Goal: Task Accomplishment & Management: Contribute content

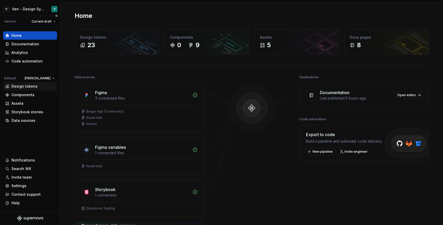
click at [34, 89] on div "Design tokens" at bounding box center [30, 86] width 54 height 8
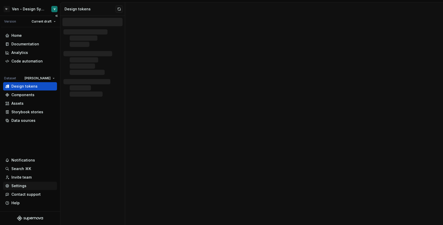
click at [38, 184] on div "Settings" at bounding box center [30, 185] width 50 height 5
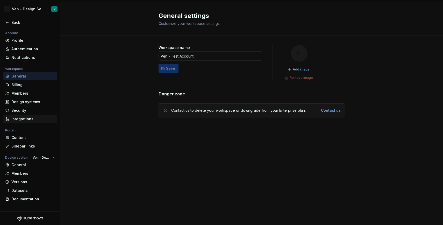
click at [39, 116] on div "Integrations" at bounding box center [32, 118] width 43 height 5
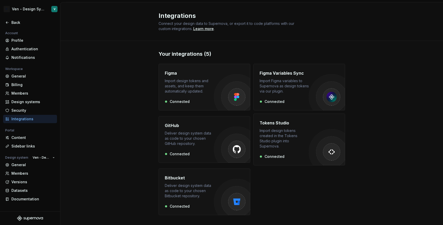
click at [204, 87] on div "Import design tokens and assets, and keep them automatically updated." at bounding box center [189, 86] width 49 height 16
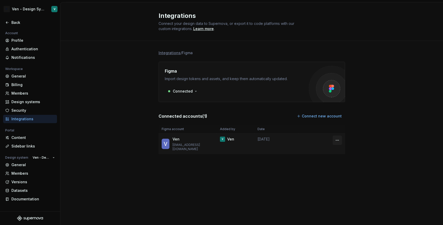
click at [336, 140] on html "V- Ven - Design System Test V Back Account Profile Authentication Notifications…" at bounding box center [221, 112] width 443 height 225
click at [287, 170] on html "V- Ven - Design System Test V Back Account Profile Authentication Notifications…" at bounding box center [221, 112] width 443 height 225
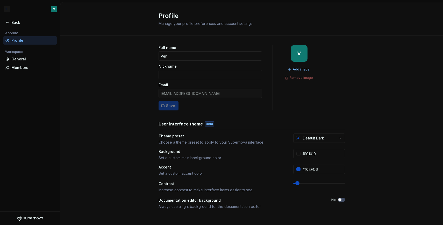
click at [9, 18] on div at bounding box center [30, 17] width 60 height 3
click at [16, 23] on div "Back" at bounding box center [32, 22] width 43 height 5
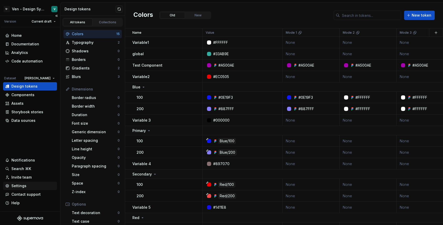
click at [34, 188] on div "Settings" at bounding box center [30, 185] width 54 height 8
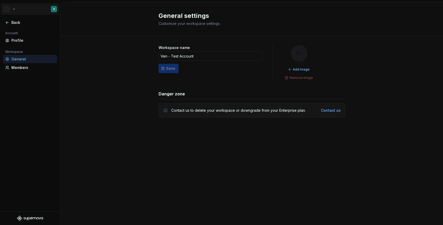
click at [5, 9] on html "V- V Back Account Profile Workspace General Members General settings Customize …" at bounding box center [221, 112] width 443 height 225
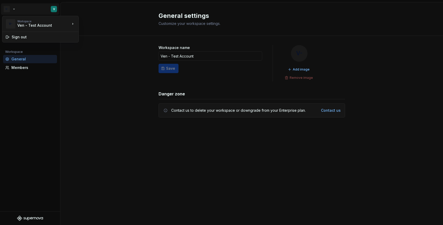
click at [128, 42] on html "V- V Back Account Profile Workspace General Members General settings Customize …" at bounding box center [221, 112] width 443 height 225
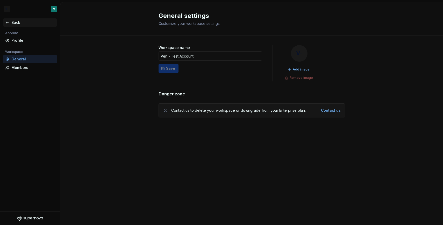
click at [25, 26] on div "Back" at bounding box center [30, 22] width 54 height 8
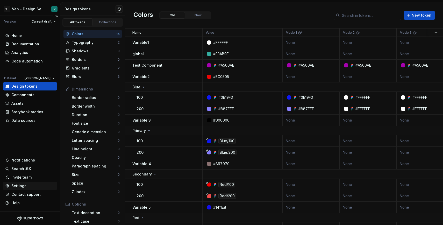
click at [35, 185] on div "Settings" at bounding box center [30, 185] width 50 height 5
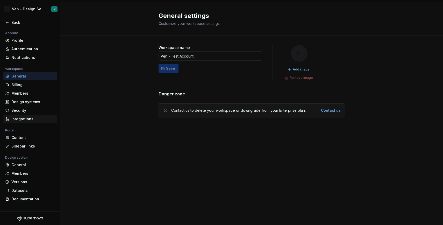
click at [38, 119] on div "Integrations" at bounding box center [32, 118] width 43 height 5
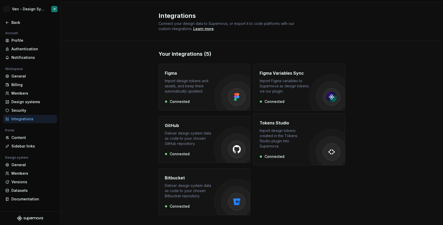
click at [222, 81] on img "button" at bounding box center [232, 92] width 36 height 36
click at [195, 80] on div "Import design tokens and assets, and keep them automatically updated." at bounding box center [189, 86] width 49 height 16
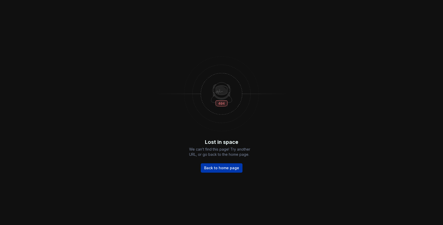
click at [226, 167] on span "Back to home page" at bounding box center [221, 167] width 35 height 5
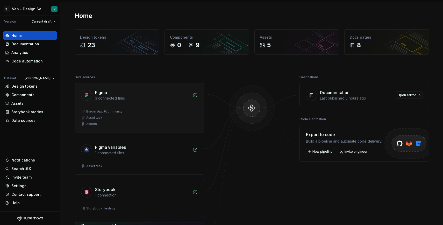
click at [107, 97] on div "3 connected files" at bounding box center [142, 97] width 94 height 5
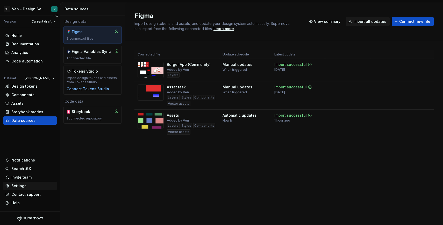
click at [29, 183] on div "Settings" at bounding box center [30, 185] width 50 height 5
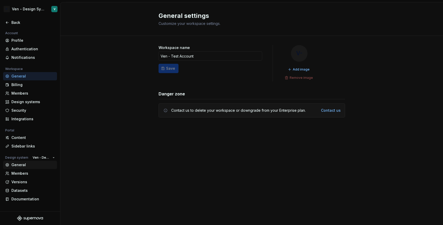
click at [19, 165] on div "General" at bounding box center [32, 164] width 43 height 5
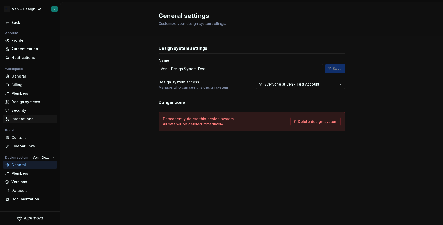
click at [29, 115] on div "Integrations" at bounding box center [30, 119] width 54 height 8
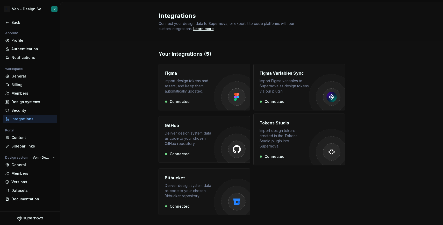
click at [225, 95] on img "button" at bounding box center [232, 92] width 36 height 36
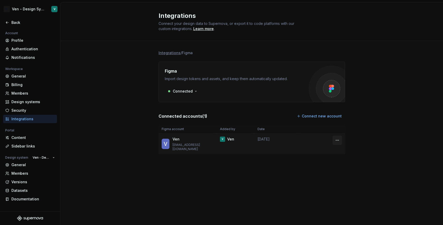
click at [340, 140] on html "V- Ven - Design System Test V Back Account Profile Authentication Notifications…" at bounding box center [221, 112] width 443 height 225
click at [349, 159] on div "Remove connection" at bounding box center [360, 159] width 36 height 5
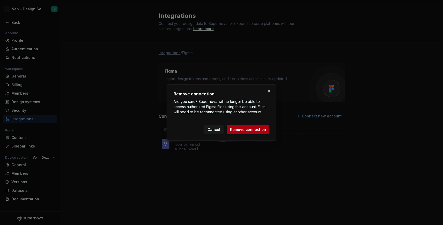
click at [254, 128] on span "Remove connection" at bounding box center [248, 129] width 36 height 5
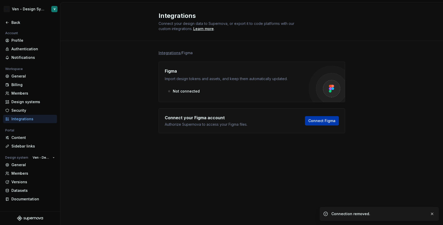
click at [313, 123] on span "Connect Figma" at bounding box center [321, 120] width 27 height 5
click at [24, 62] on div "Account Profile Authentication Notifications Workspace General Billing Members …" at bounding box center [30, 118] width 60 height 176
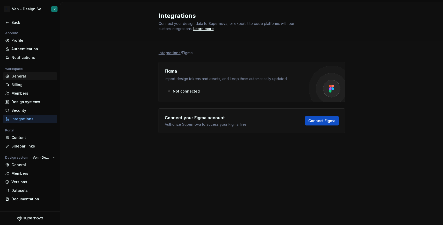
click at [31, 80] on div "General" at bounding box center [30, 76] width 54 height 8
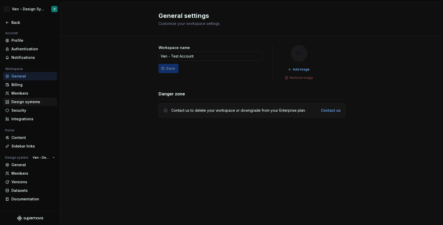
click at [31, 99] on div "Design systems" at bounding box center [32, 101] width 43 height 5
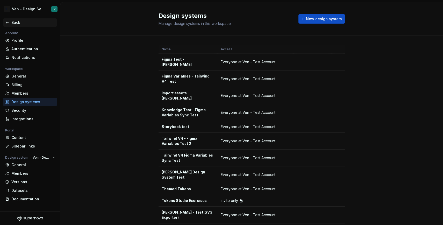
click at [16, 20] on div "Back" at bounding box center [32, 22] width 43 height 5
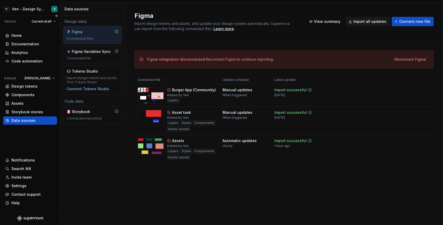
click at [37, 117] on div "Data sources" at bounding box center [30, 120] width 54 height 8
click at [406, 58] on span "Reconnect Figma" at bounding box center [409, 59] width 31 height 5
click at [42, 8] on html "V- Ven - Design System Test V Version Current draft Home Documentation Analytic…" at bounding box center [221, 112] width 443 height 225
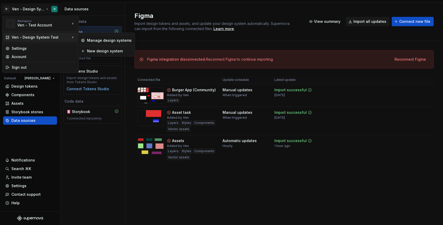
click at [60, 180] on html "V- Ven - Design System Test V Version Current draft Home Documentation Analytic…" at bounding box center [221, 112] width 443 height 225
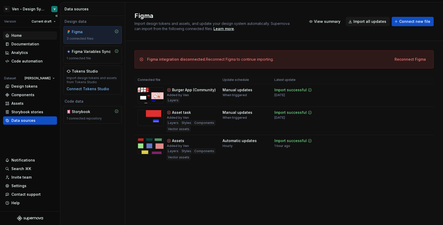
click at [23, 36] on div "Home" at bounding box center [30, 35] width 50 height 5
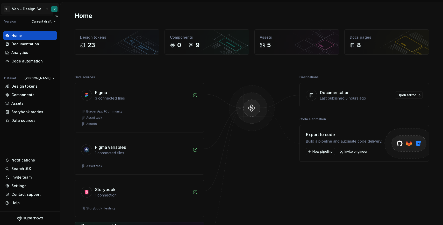
click at [21, 10] on html "V- Ven - Design System Test V Version Current draft Home Documentation Analytic…" at bounding box center [221, 112] width 443 height 225
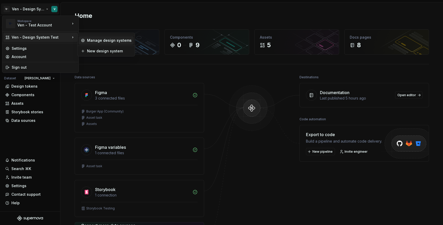
click at [103, 41] on div "Manage design systems" at bounding box center [109, 40] width 45 height 5
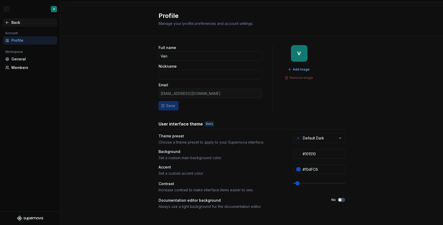
click at [11, 25] on div "Back" at bounding box center [30, 22] width 50 height 5
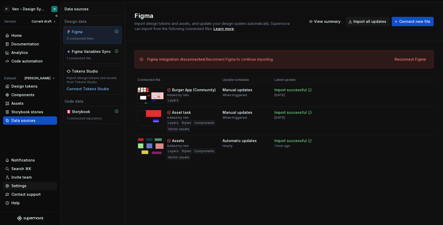
click at [36, 187] on div "Settings" at bounding box center [30, 185] width 50 height 5
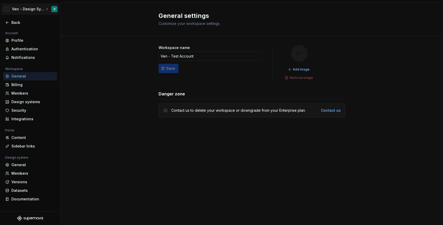
click at [34, 8] on html "V- Ven - Design System Test V Back Account Profile Authentication Notifications…" at bounding box center [221, 112] width 443 height 225
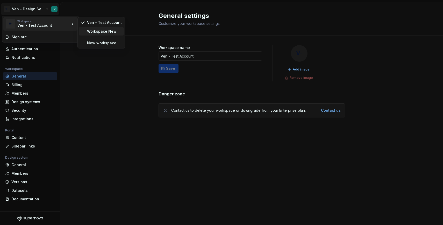
click at [96, 30] on div "Workspace New" at bounding box center [104, 31] width 35 height 5
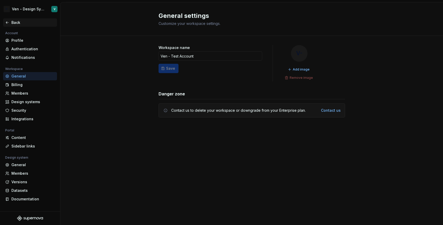
click at [14, 25] on div "Back" at bounding box center [32, 22] width 43 height 5
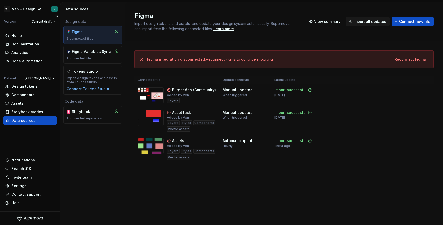
click at [35, 132] on div "Home Documentation Analytics Code automation Dataset BrandA Design tokens Compo…" at bounding box center [30, 119] width 60 height 184
click at [42, 11] on html "V- Ven - Design System Test V Version Current draft Home Documentation Analytic…" at bounding box center [221, 112] width 443 height 225
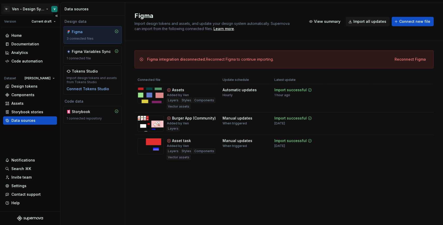
click at [44, 8] on html "V- Ven - Design System Test V Version Current draft Home Documentation Analytic…" at bounding box center [221, 112] width 443 height 225
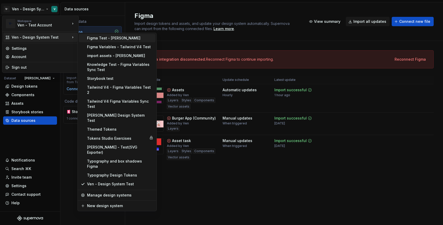
click at [99, 40] on div "Figma Test - [PERSON_NAME]" at bounding box center [120, 37] width 66 height 5
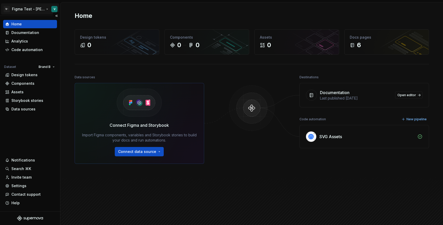
click at [29, 6] on html "V- Figma Test - [PERSON_NAME] V Home Documentation Analytics Code automation Da…" at bounding box center [221, 112] width 443 height 225
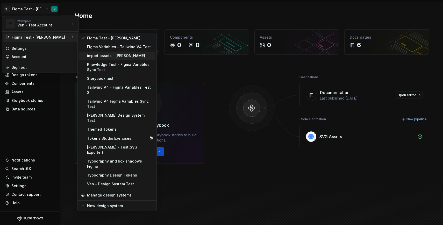
click at [106, 56] on div "import assets - [PERSON_NAME]" at bounding box center [120, 55] width 66 height 5
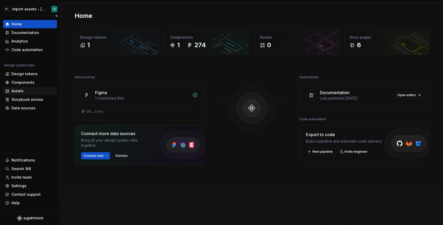
click at [24, 93] on div "Assets" at bounding box center [30, 90] width 50 height 5
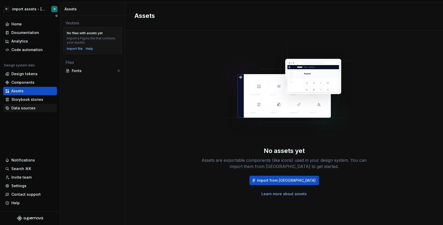
click at [36, 105] on div "Data sources" at bounding box center [30, 108] width 54 height 8
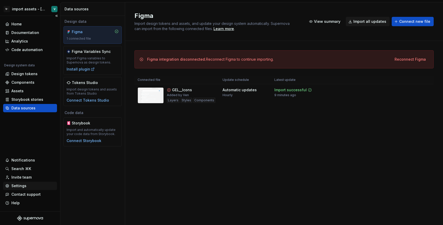
click at [25, 185] on div "Settings" at bounding box center [18, 185] width 15 height 5
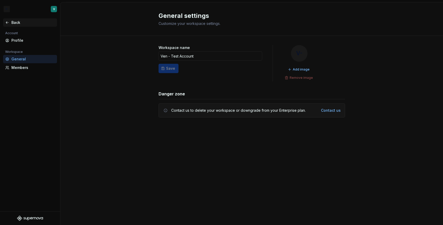
click at [16, 24] on div "Back" at bounding box center [32, 22] width 43 height 5
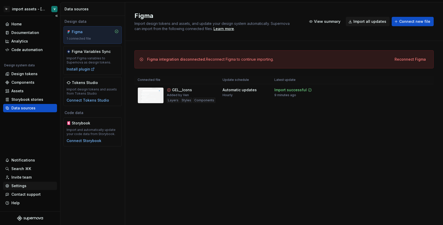
click at [27, 185] on div "Settings" at bounding box center [30, 185] width 50 height 5
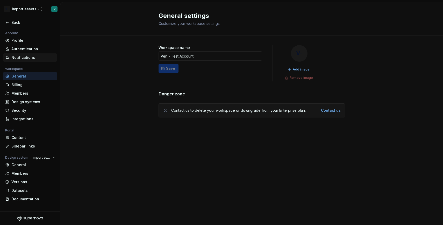
click at [30, 59] on div "Notifications" at bounding box center [32, 57] width 43 height 5
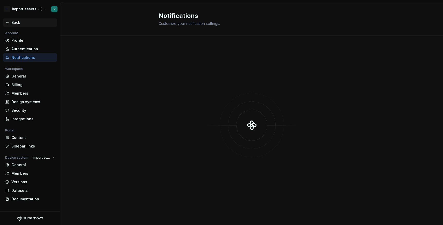
click at [16, 25] on div "Back" at bounding box center [32, 22] width 43 height 5
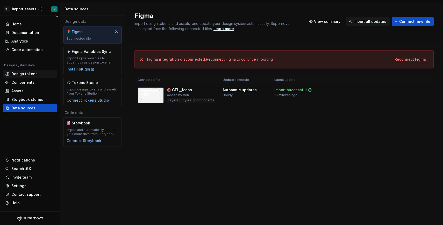
click at [30, 74] on div "Design tokens" at bounding box center [24, 73] width 26 height 5
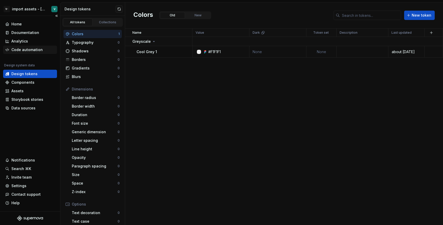
click at [39, 51] on div "Code automation" at bounding box center [26, 49] width 31 height 5
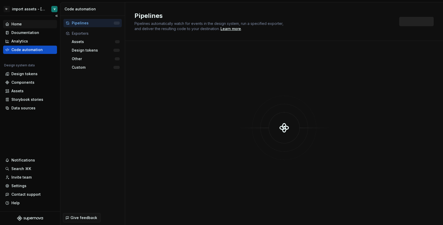
click at [30, 28] on div "Home" at bounding box center [30, 24] width 54 height 8
click at [36, 33] on div "Documentation" at bounding box center [25, 32] width 28 height 5
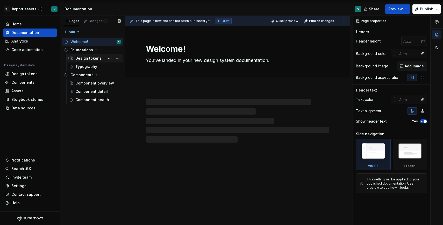
click at [93, 57] on div "Design tokens" at bounding box center [88, 58] width 26 height 5
click at [94, 67] on div "Typography" at bounding box center [86, 66] width 22 height 5
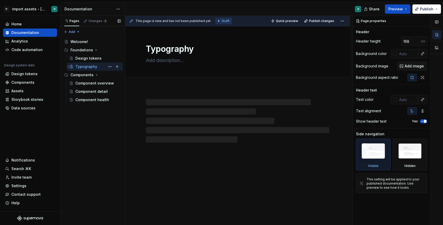
click at [94, 67] on div "Typography" at bounding box center [86, 66] width 22 height 5
click at [89, 59] on div "Design tokens" at bounding box center [88, 58] width 26 height 5
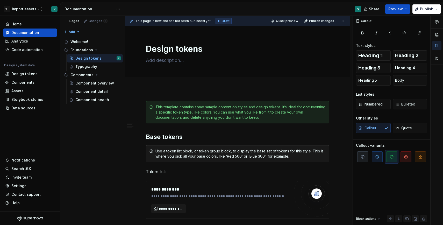
type textarea "*"
